Goal: Use online tool/utility: Utilize a website feature to perform a specific function

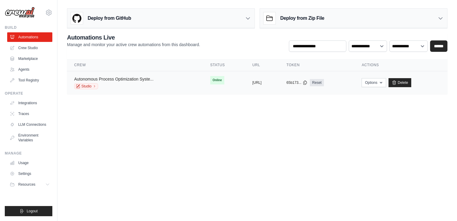
click at [118, 79] on link "Autonomous Process Optimization Syste..." at bounding box center [113, 79] width 79 height 5
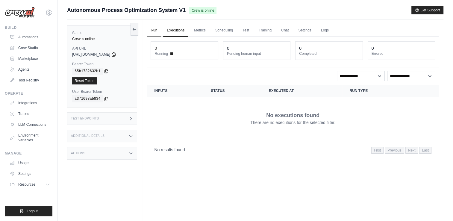
click at [154, 33] on link "Run" at bounding box center [154, 30] width 14 height 13
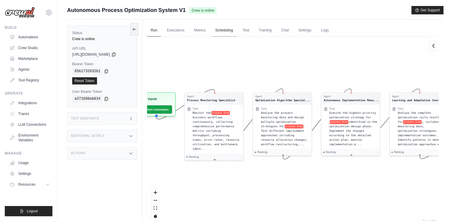
click at [223, 33] on link "Scheduling" at bounding box center [224, 30] width 25 height 13
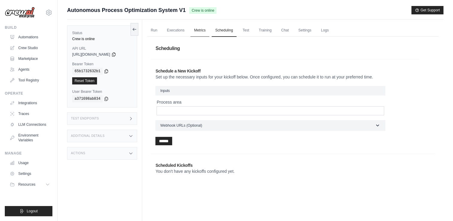
click at [194, 31] on link "Metrics" at bounding box center [199, 30] width 19 height 13
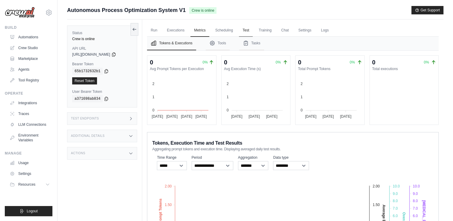
click at [245, 31] on link "Test" at bounding box center [246, 30] width 14 height 13
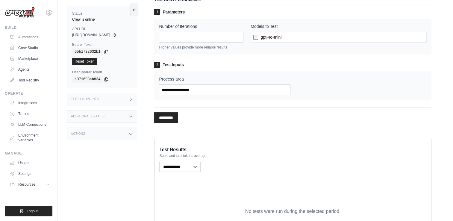
scroll to position [36, 0]
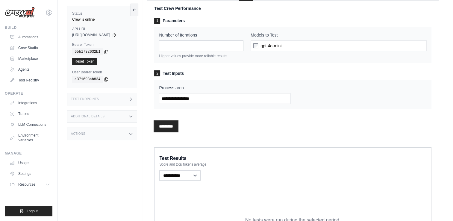
click at [172, 128] on input "*********" at bounding box center [166, 126] width 24 height 11
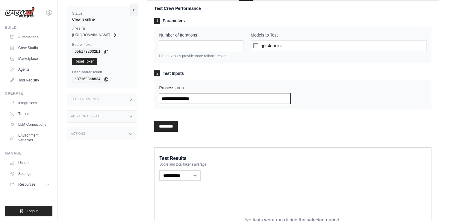
scroll to position [0, 0]
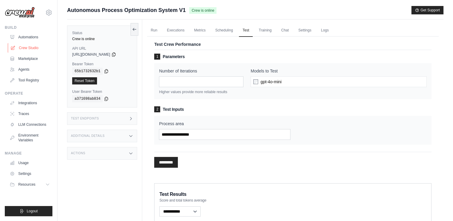
click at [21, 49] on link "Crew Studio" at bounding box center [30, 48] width 45 height 10
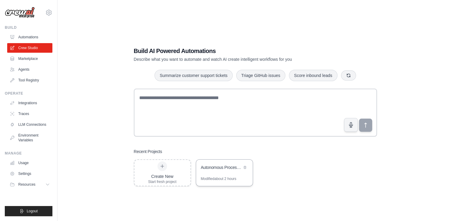
click at [210, 171] on div "Autonomous Process Optimization System" at bounding box center [221, 167] width 41 height 7
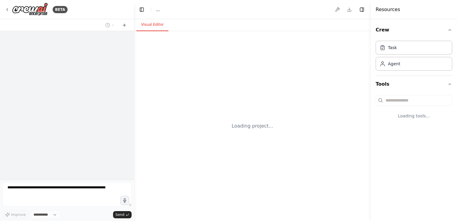
select select "****"
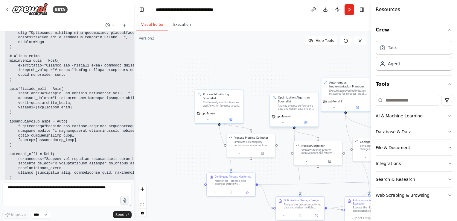
scroll to position [4377, 0]
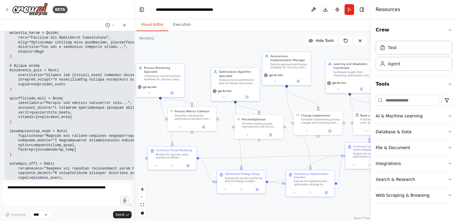
drag, startPoint x: 260, startPoint y: 102, endPoint x: 201, endPoint y: 76, distance: 64.6
click at [201, 76] on div ".deletable-edge-delete-btn { width: 20px; height: 20px; border: 0px solid #ffff…" at bounding box center [252, 126] width 237 height 190
click at [210, 51] on div ".deletable-edge-delete-btn { width: 20px; height: 20px; border: 0px solid #ffff…" at bounding box center [252, 126] width 237 height 190
click at [201, 71] on div ".deletable-edge-delete-btn { width: 20px; height: 20px; border: 0px solid #ffff…" at bounding box center [252, 126] width 237 height 190
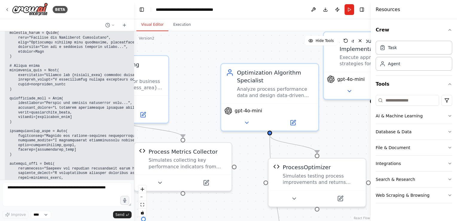
click at [201, 72] on div ".deletable-edge-delete-btn { width: 20px; height: 20px; border: 0px solid #ffff…" at bounding box center [252, 126] width 237 height 190
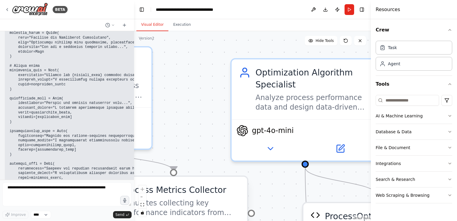
click at [146, 199] on div "Simulates collecting key performance indicators from business processes includi…" at bounding box center [181, 207] width 119 height 19
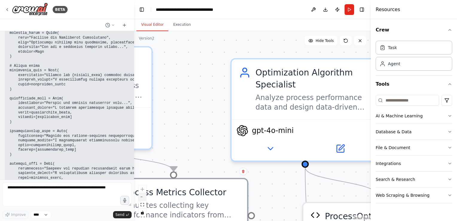
click at [144, 199] on button "zoom out" at bounding box center [143, 197] width 8 height 8
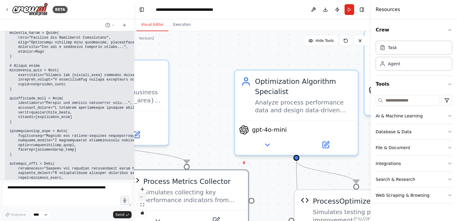
click at [144, 199] on button "zoom out" at bounding box center [143, 197] width 8 height 8
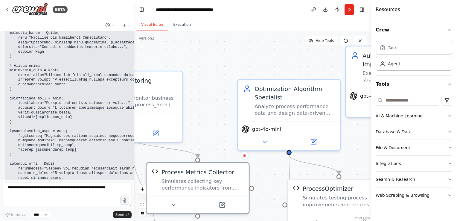
click at [144, 199] on button "zoom out" at bounding box center [143, 197] width 8 height 8
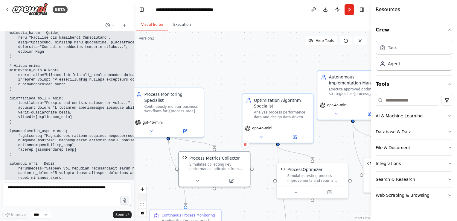
click at [144, 199] on button "zoom out" at bounding box center [143, 197] width 8 height 8
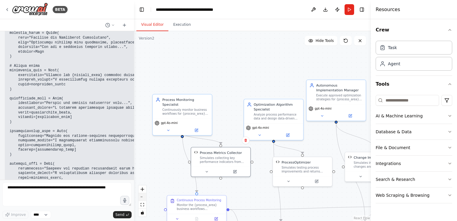
click at [144, 199] on button "zoom out" at bounding box center [143, 197] width 8 height 8
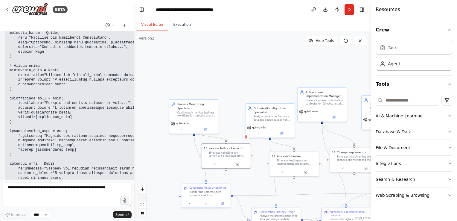
click at [144, 199] on button "zoom out" at bounding box center [143, 197] width 8 height 8
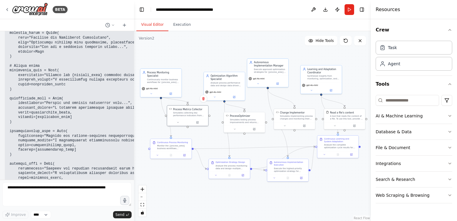
drag, startPoint x: 213, startPoint y: 79, endPoint x: 170, endPoint y: 44, distance: 55.5
click at [170, 44] on div ".deletable-edge-delete-btn { width: 20px; height: 20px; border: 0px solid #ffff…" at bounding box center [252, 126] width 237 height 190
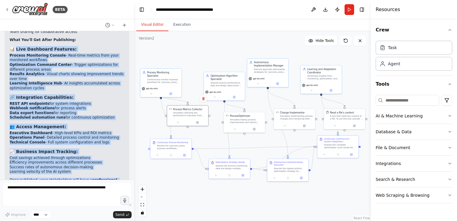
scroll to position [2517, 0]
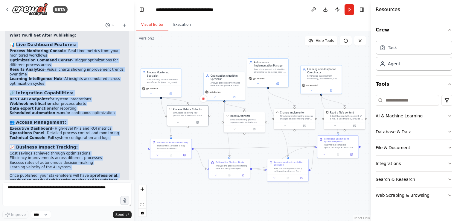
drag, startPoint x: 17, startPoint y: 44, endPoint x: 98, endPoint y: 116, distance: 108.6
click at [98, 116] on div "▶ Thought process Perfect! 🎉 Your Autonomous Process Optimization System is rea…" at bounding box center [67, 94] width 125 height 233
copy div "ive Dashboard Features: Process Monitoring Console - Real-time metrics from you…"
click at [340, 141] on div "Continuous Learning and System Adaptation" at bounding box center [340, 139] width 32 height 5
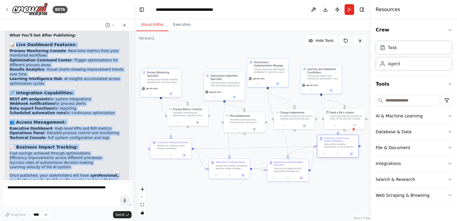
click at [340, 141] on div "Continuous Learning and System Adaptation" at bounding box center [340, 139] width 32 height 5
